Goal: Task Accomplishment & Management: Manage account settings

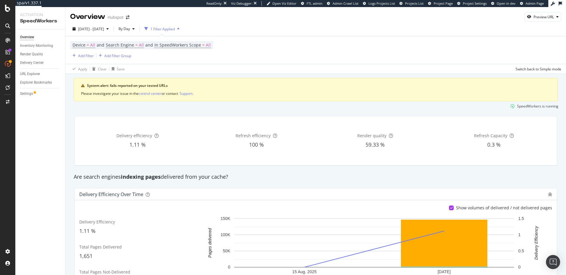
click at [241, 110] on div "SpeedWorkers is running" at bounding box center [316, 106] width 490 height 10
click at [130, 31] on span "By Day" at bounding box center [123, 28] width 14 height 5
click at [140, 41] on span "By Hour" at bounding box center [142, 40] width 16 height 5
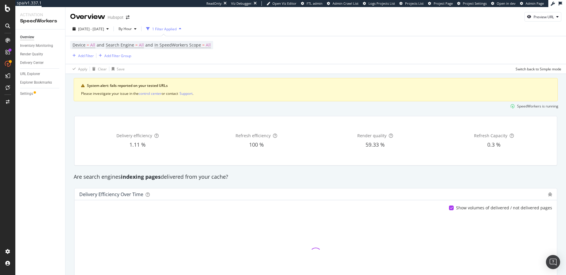
click at [198, 62] on div "Device = All and Search Engine = All and In SpeedWorkers Scope = All Add Filter…" at bounding box center [315, 50] width 491 height 28
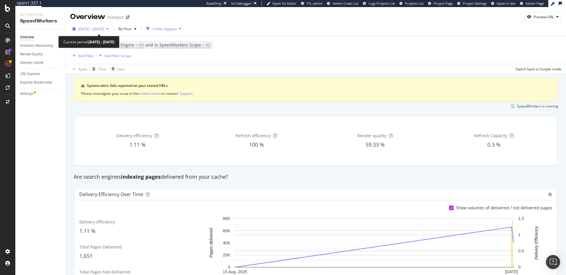
click at [104, 28] on span "2025 Aug. 13th - Aug. 27th" at bounding box center [91, 29] width 26 height 5
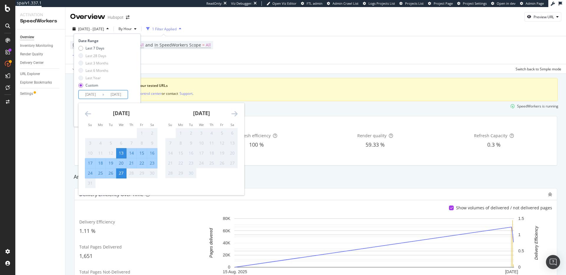
click at [93, 93] on input "2025/08/13" at bounding box center [91, 95] width 24 height 8
click at [121, 175] on div "27" at bounding box center [121, 173] width 10 height 6
type input "2025/08/27"
click at [135, 92] on div "Date Range Last 7 Days Last 28 Days Last 3 Months Last 6 Months Last Year Custo…" at bounding box center [106, 68] width 57 height 61
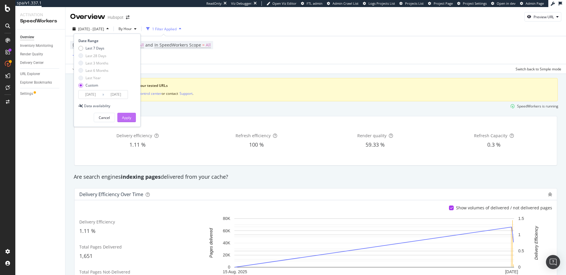
click at [122, 116] on div "Apply" at bounding box center [126, 117] width 9 height 5
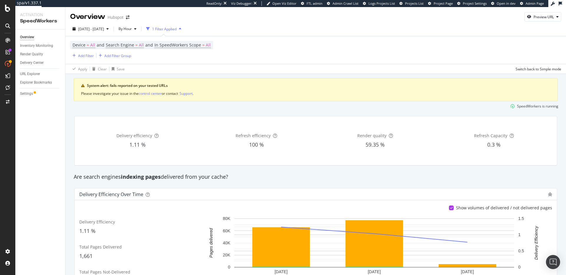
click at [205, 112] on div "Delivery efficiency 1.11 % Refresh efficiency 100 % Render quality 59.35 % Refr…" at bounding box center [316, 140] width 490 height 59
click at [208, 109] on div "SpeedWorkers is running" at bounding box center [316, 106] width 490 height 10
click at [214, 114] on div "Delivery efficiency 1.11 % Refresh efficiency 100 % Render quality 59.35 % Refr…" at bounding box center [316, 140] width 490 height 59
click at [195, 114] on div "Delivery efficiency 1.11 % Refresh efficiency 100 % Render quality 59.35 % Refr…" at bounding box center [316, 140] width 490 height 59
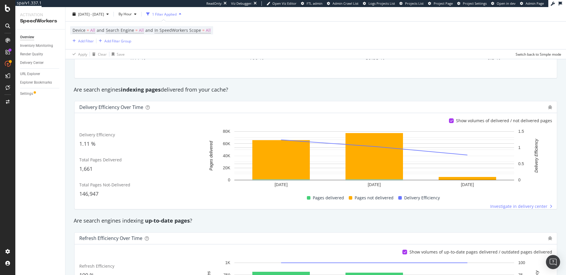
scroll to position [86, 0]
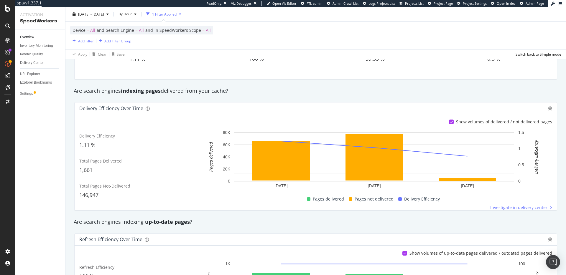
click at [450, 122] on icon at bounding box center [451, 122] width 3 height 3
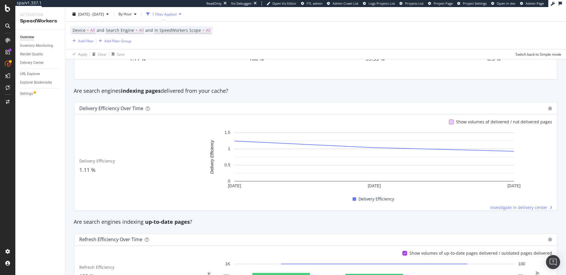
click at [450, 122] on div at bounding box center [451, 122] width 5 height 5
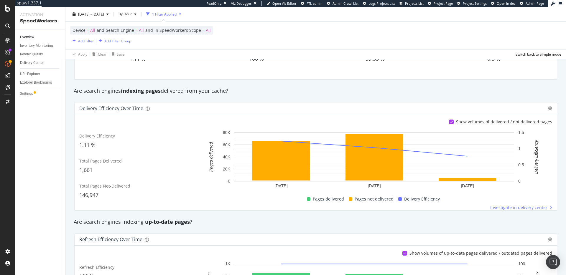
click at [328, 221] on div "Are search engines indexing up-to-date pages ?" at bounding box center [316, 222] width 490 height 8
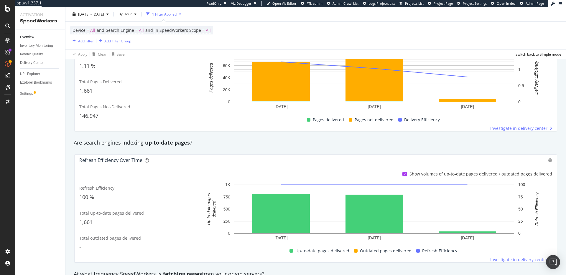
scroll to position [0, 0]
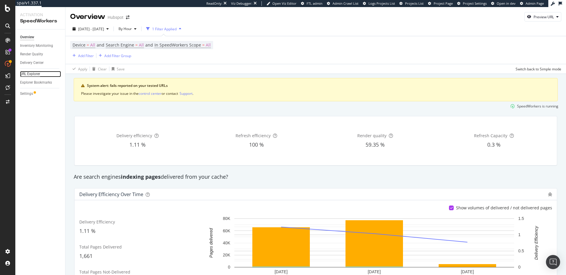
click at [38, 73] on div "URL Explorer" at bounding box center [30, 74] width 20 height 6
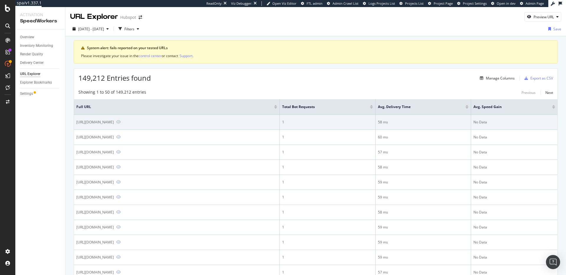
click at [114, 125] on div "https://offers.hubspot.com/cs/ci/?pg=9da61c48-4df3-495b-b584-a18d6d898a8a&pid=5…" at bounding box center [94, 122] width 37 height 5
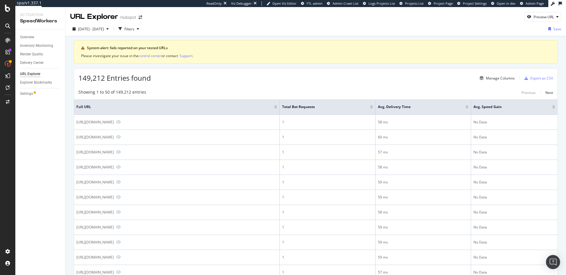
click at [220, 79] on div "149,212 Entries found Manage Columns Export as CSV" at bounding box center [316, 76] width 484 height 14
click at [215, 79] on div "149,212 Entries found Manage Columns Export as CSV" at bounding box center [316, 76] width 484 height 14
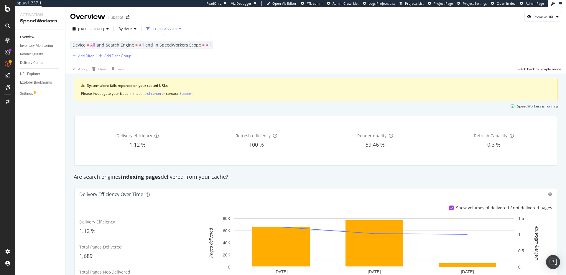
click at [241, 67] on div "Apply Clear Save Switch back to Simple mode" at bounding box center [315, 69] width 501 height 10
click at [355, 72] on div "Apply Clear Save Switch back to Simple mode" at bounding box center [315, 69] width 501 height 10
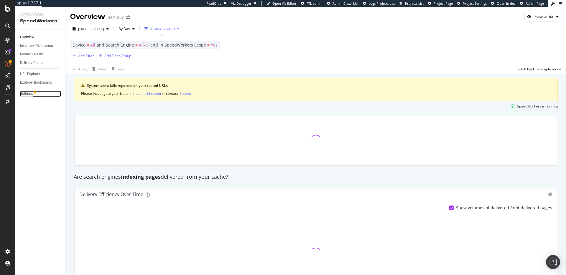
click at [32, 94] on div "Settings" at bounding box center [26, 94] width 13 height 6
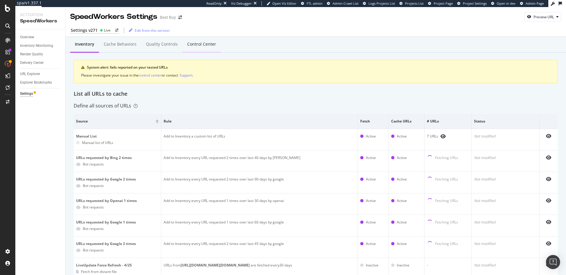
click at [202, 45] on div "Control Center" at bounding box center [201, 44] width 29 height 6
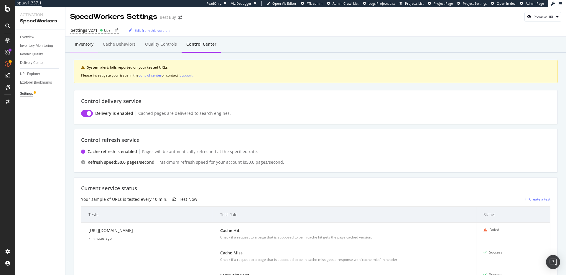
click at [92, 47] on div "Inventory" at bounding box center [84, 44] width 19 height 6
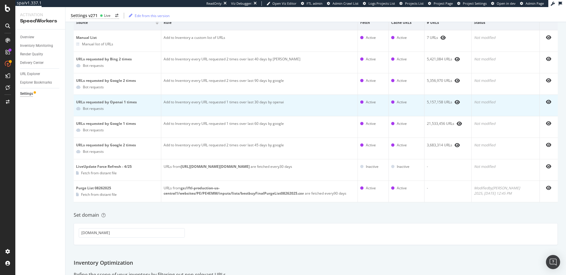
scroll to position [26, 0]
